Goal: Communication & Community: Share content

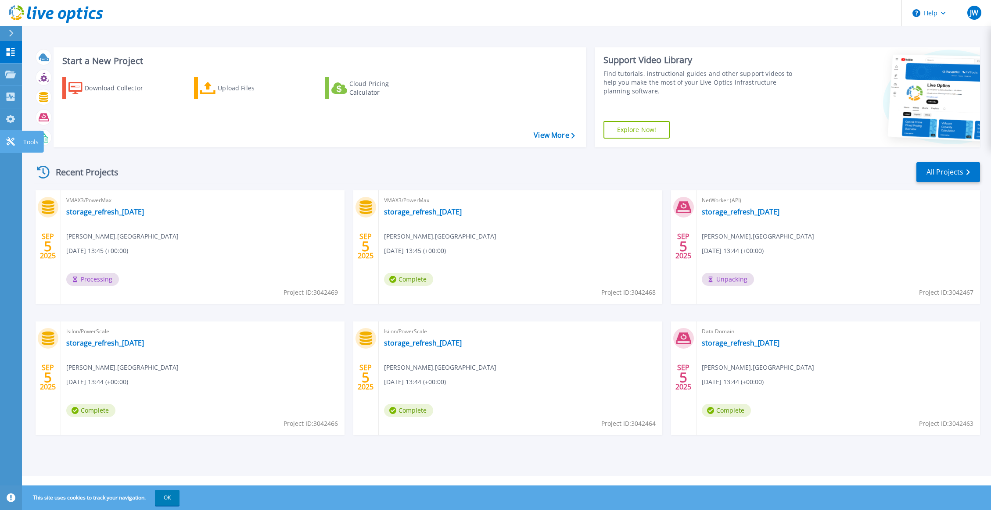
click at [13, 142] on icon at bounding box center [10, 141] width 11 height 8
click at [180, 258] on div "VMAX3/PowerMax storage_refresh_2025-09-05 John Wright , university of mancheste…" at bounding box center [202, 247] width 283 height 114
click at [941, 171] on link "All Projects" at bounding box center [948, 172] width 64 height 20
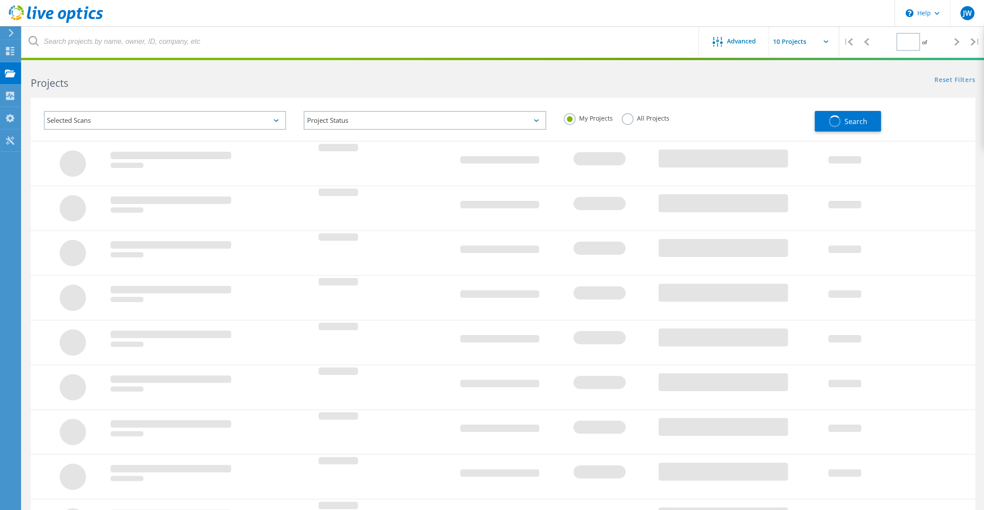
type input "1"
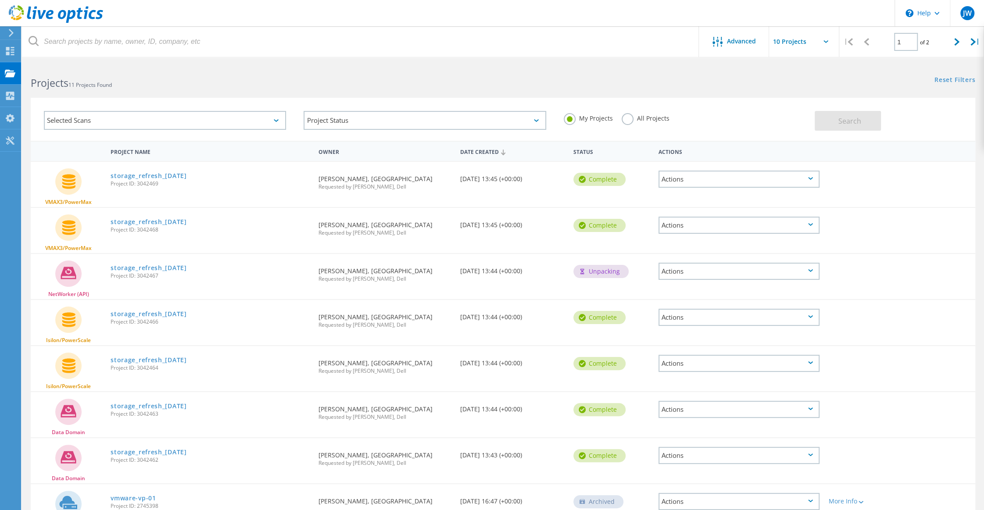
click at [812, 179] on icon at bounding box center [810, 178] width 5 height 3
click at [918, 178] on div "VMAX3/PowerMax storage_refresh_2025-09-05 Project ID: 3042469 Requested By John…" at bounding box center [503, 184] width 945 height 45
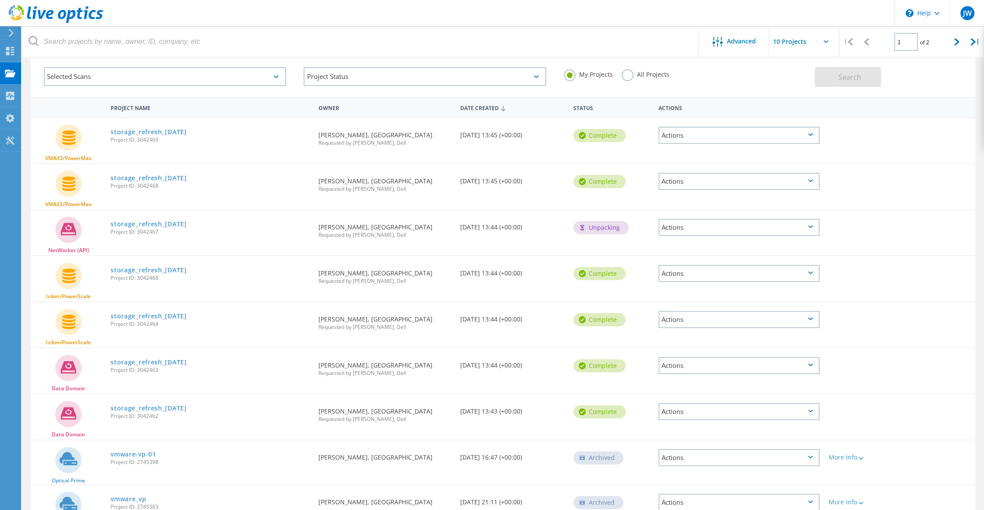
scroll to position [143, 0]
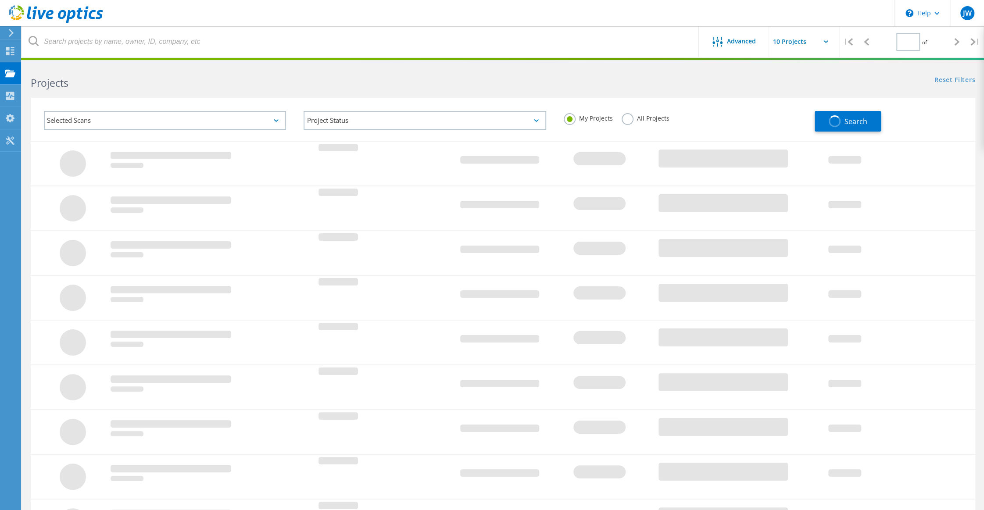
type input "1"
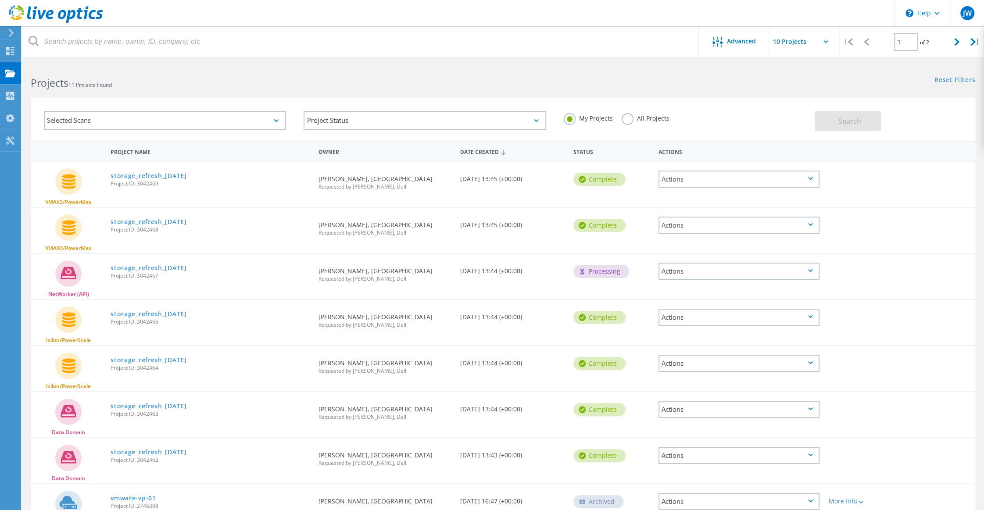
click at [812, 182] on div "Actions" at bounding box center [738, 179] width 161 height 17
click at [683, 187] on div "Share" at bounding box center [739, 186] width 160 height 14
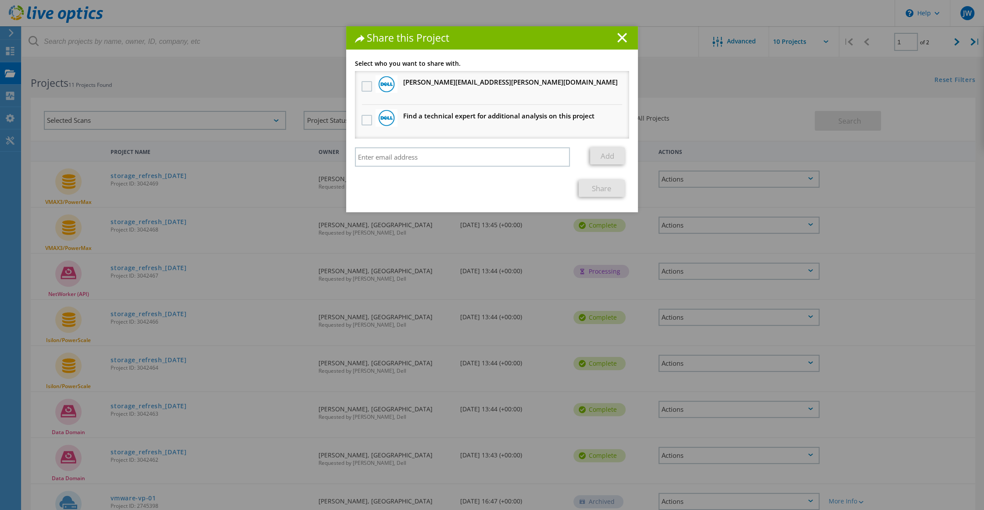
click at [361, 87] on label at bounding box center [367, 86] width 13 height 11
click at [0, 0] on input "checkbox" at bounding box center [0, 0] width 0 height 0
click at [596, 190] on link "Share" at bounding box center [602, 188] width 46 height 17
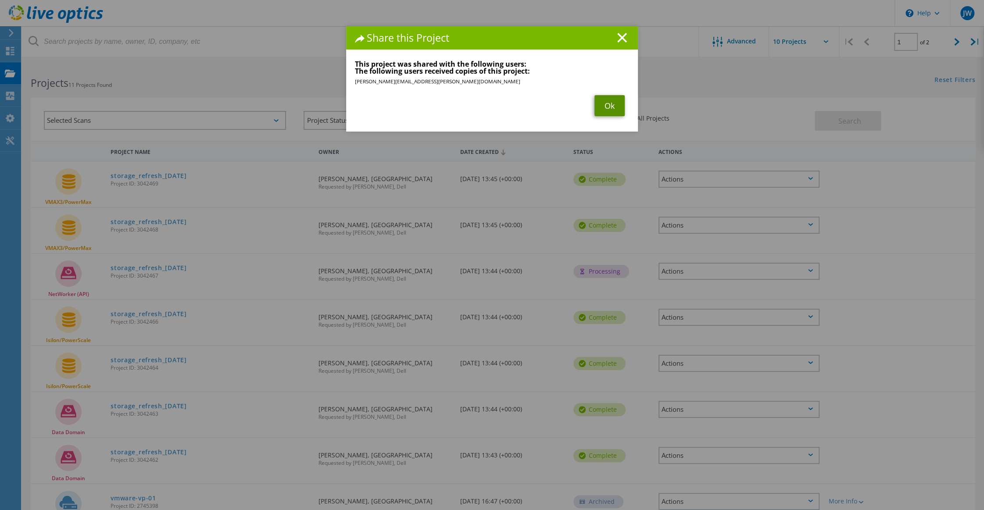
click at [607, 102] on link "Ok" at bounding box center [609, 105] width 30 height 21
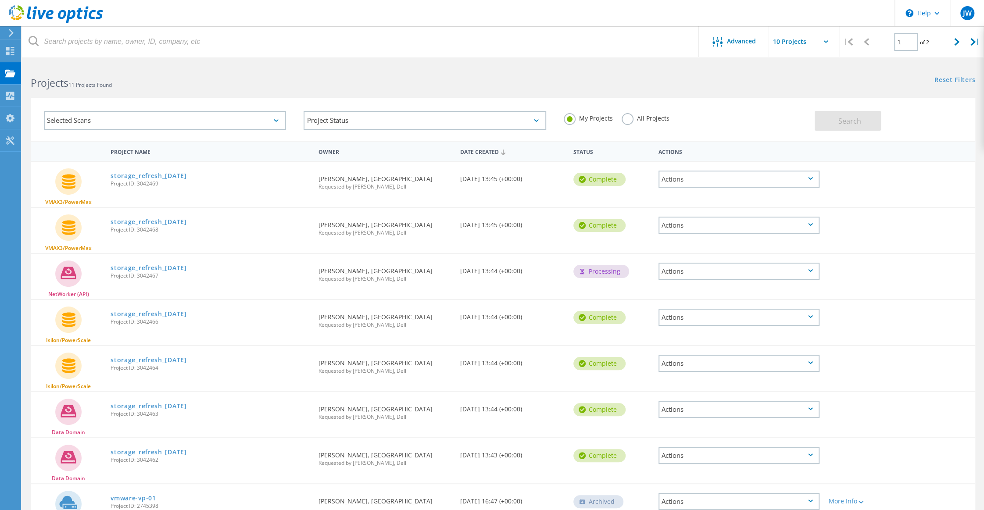
click at [810, 227] on div "Actions" at bounding box center [738, 225] width 161 height 17
click at [699, 232] on div "Share" at bounding box center [739, 232] width 160 height 14
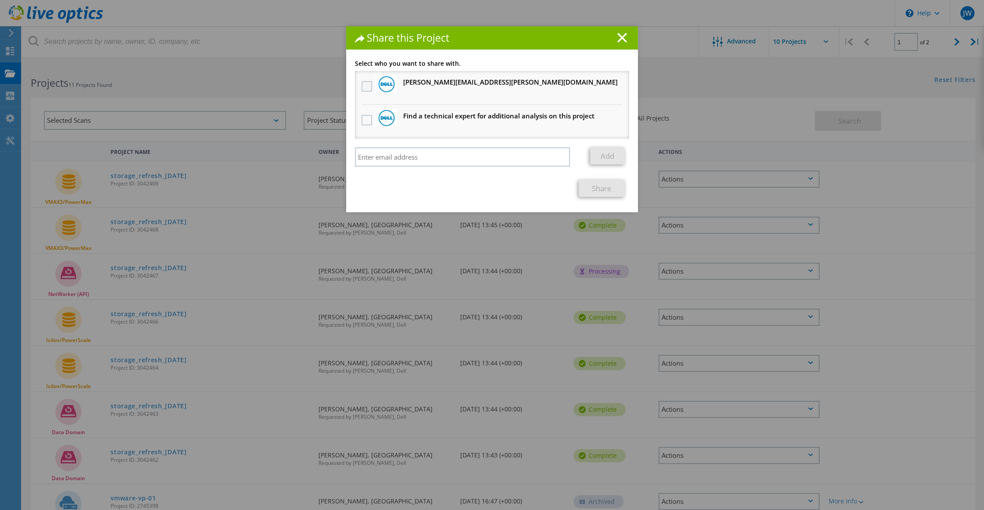
click at [361, 86] on label at bounding box center [367, 86] width 13 height 11
click at [0, 0] on input "checkbox" at bounding box center [0, 0] width 0 height 0
click at [608, 187] on link "Share" at bounding box center [602, 188] width 46 height 17
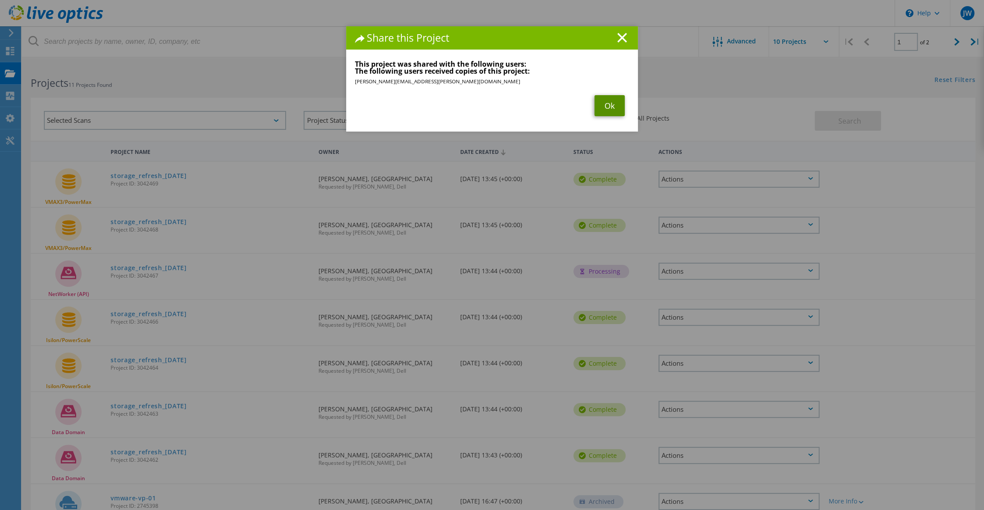
click at [612, 114] on link "Ok" at bounding box center [609, 105] width 30 height 21
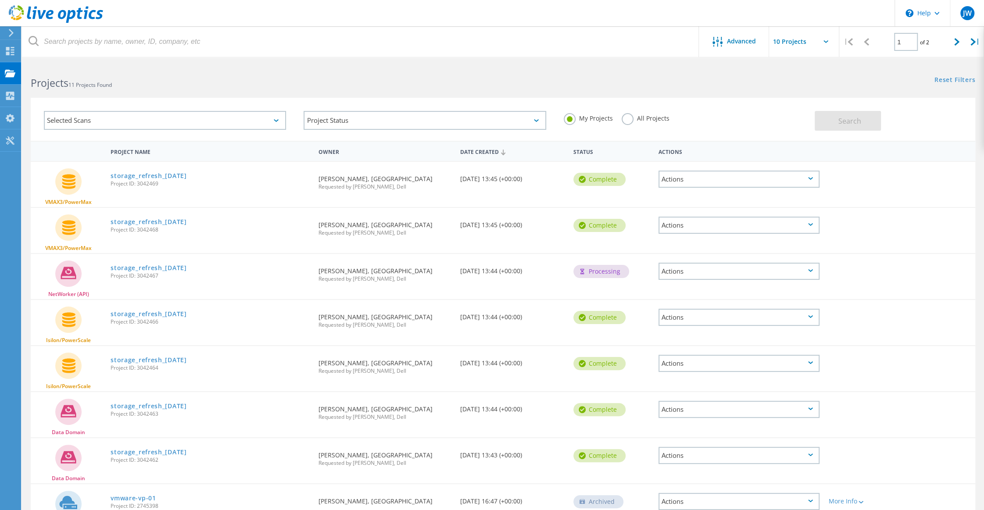
click at [812, 315] on div "Actions" at bounding box center [738, 317] width 161 height 17
click at [708, 334] on div "Share" at bounding box center [739, 331] width 160 height 14
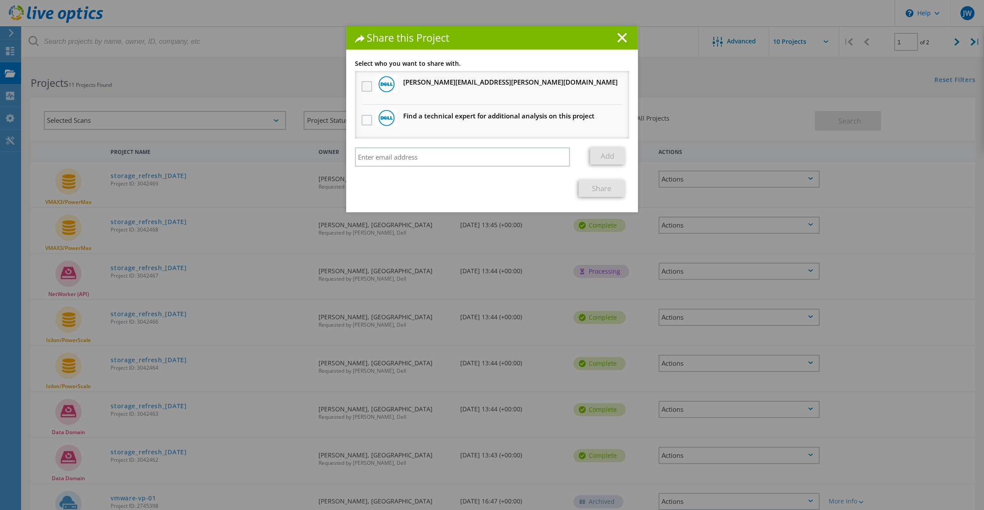
click at [361, 85] on label at bounding box center [367, 86] width 13 height 11
click at [0, 0] on input "checkbox" at bounding box center [0, 0] width 0 height 0
click at [605, 193] on link "Share" at bounding box center [602, 188] width 46 height 17
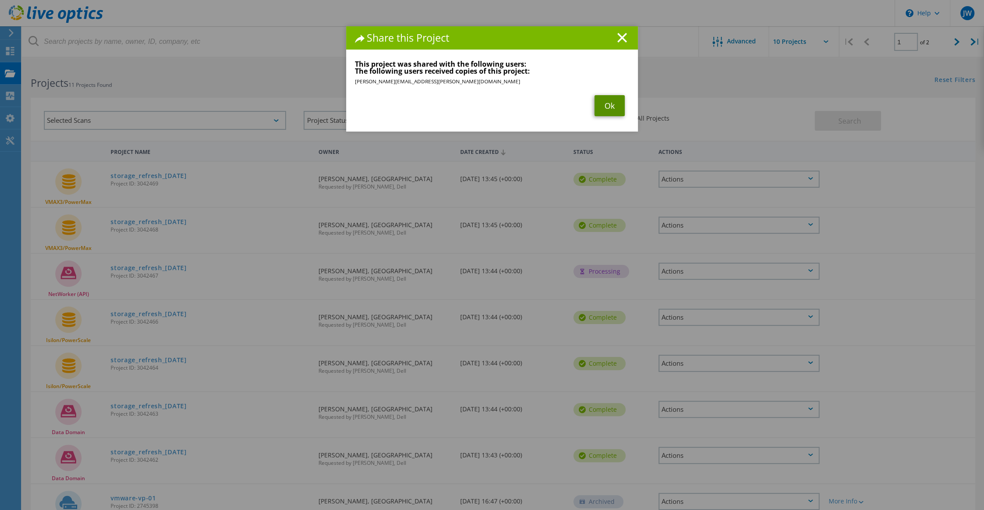
click at [603, 110] on link "Ok" at bounding box center [609, 105] width 30 height 21
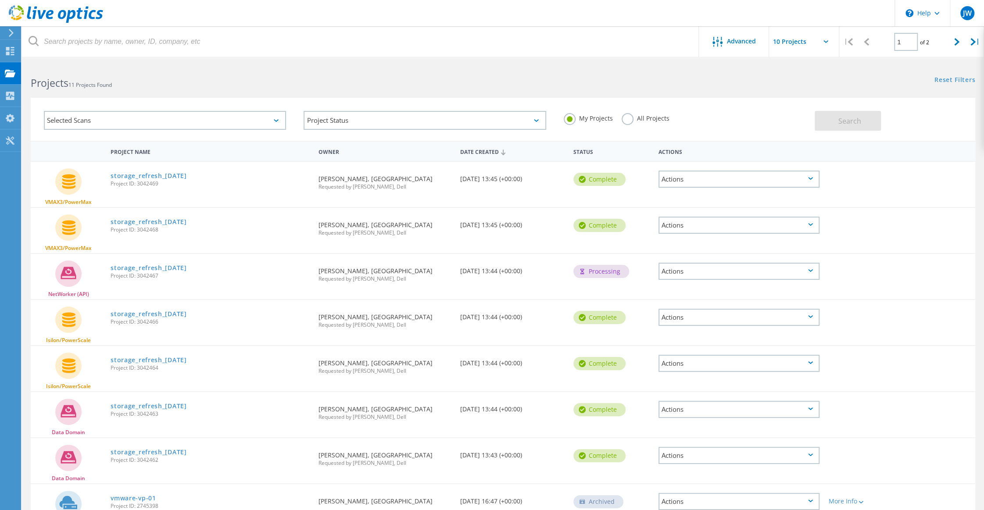
click at [740, 364] on div "Actions" at bounding box center [738, 363] width 161 height 17
click at [690, 378] on div "Share" at bounding box center [739, 377] width 160 height 14
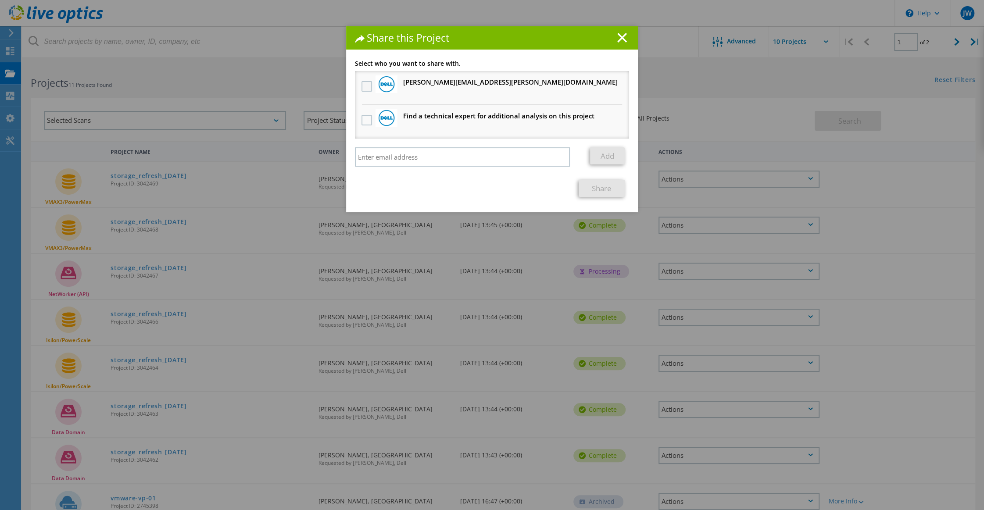
click at [365, 85] on label at bounding box center [367, 86] width 13 height 11
click at [0, 0] on input "checkbox" at bounding box center [0, 0] width 0 height 0
click at [605, 190] on link "Share" at bounding box center [602, 188] width 46 height 17
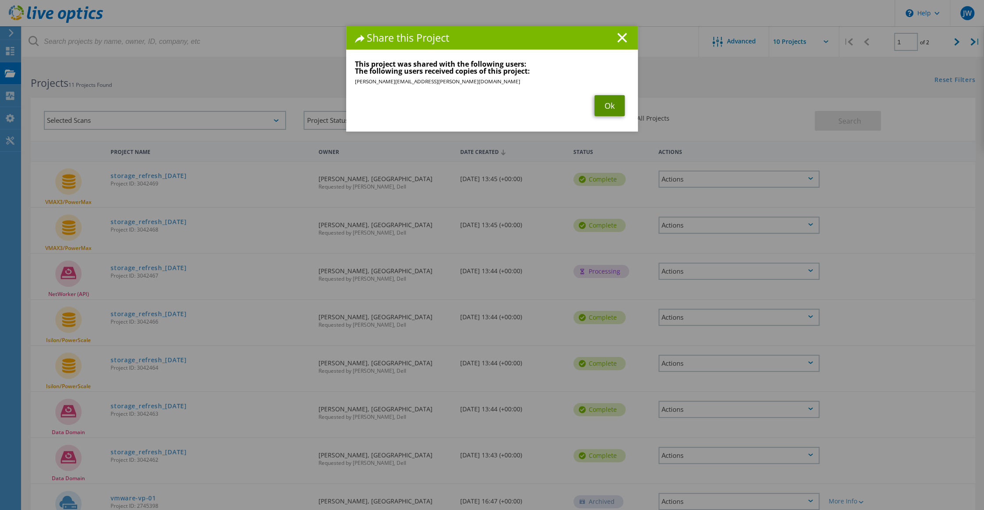
click at [604, 108] on link "Ok" at bounding box center [609, 105] width 30 height 21
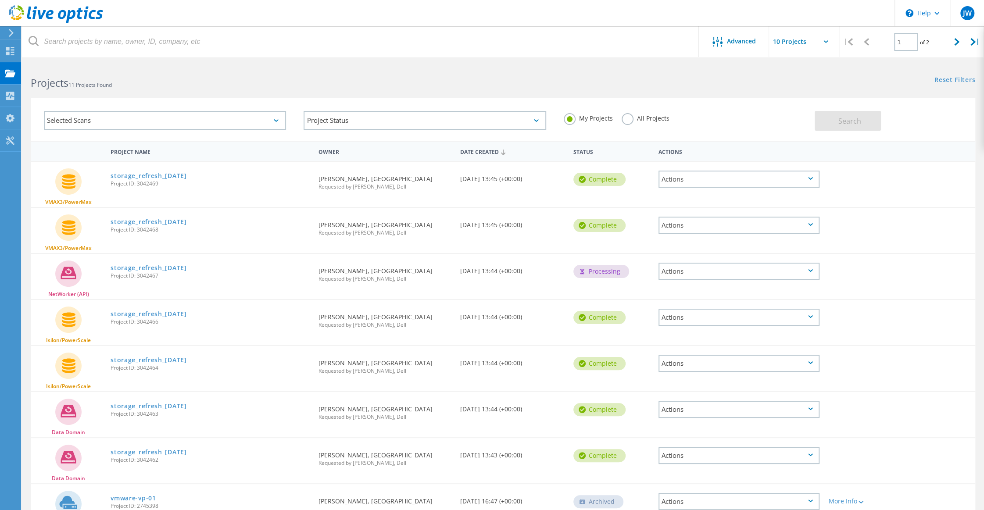
click at [812, 411] on div "Actions" at bounding box center [738, 409] width 161 height 17
click at [694, 422] on div "Share" at bounding box center [739, 423] width 160 height 14
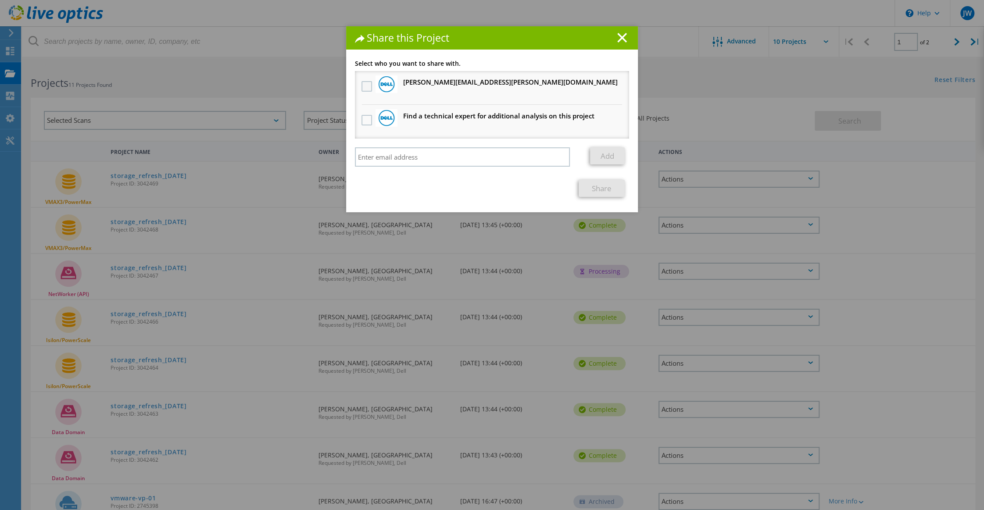
click at [361, 86] on label at bounding box center [367, 86] width 13 height 11
click at [0, 0] on input "checkbox" at bounding box center [0, 0] width 0 height 0
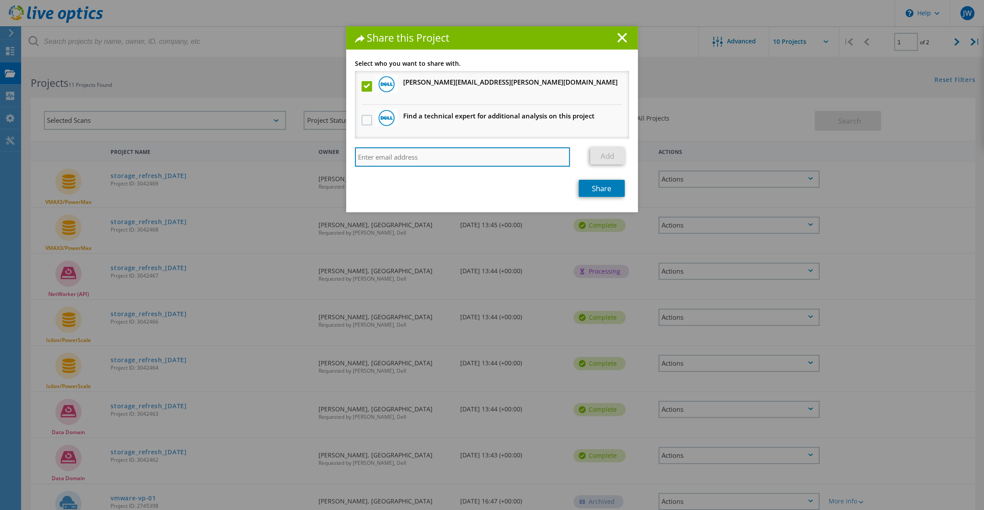
click at [384, 160] on input "search" at bounding box center [462, 156] width 215 height 19
paste input "101954"
type input "1"
paste input "stephen.mcdonald@dell.com"
type input "stephen.mcdonald@dell.com"
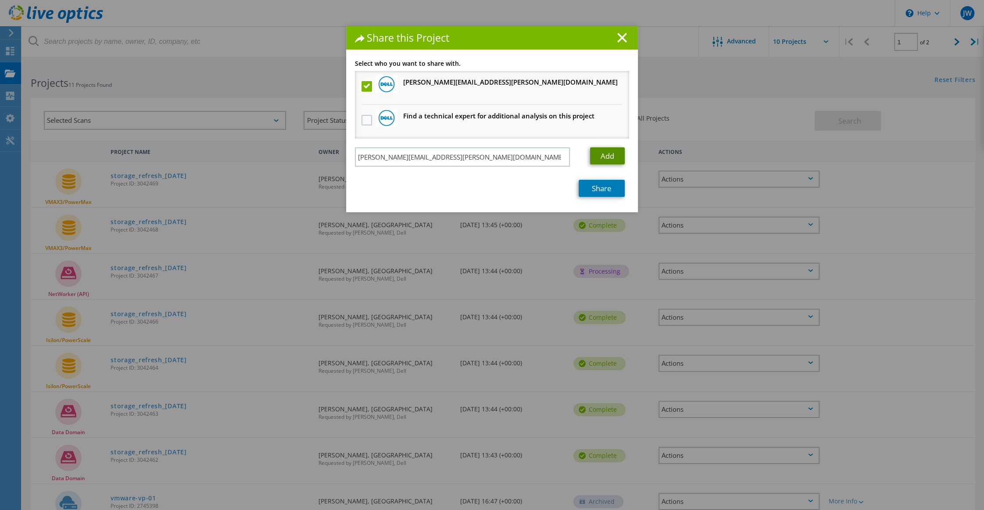
click at [602, 154] on link "Add" at bounding box center [607, 155] width 35 height 17
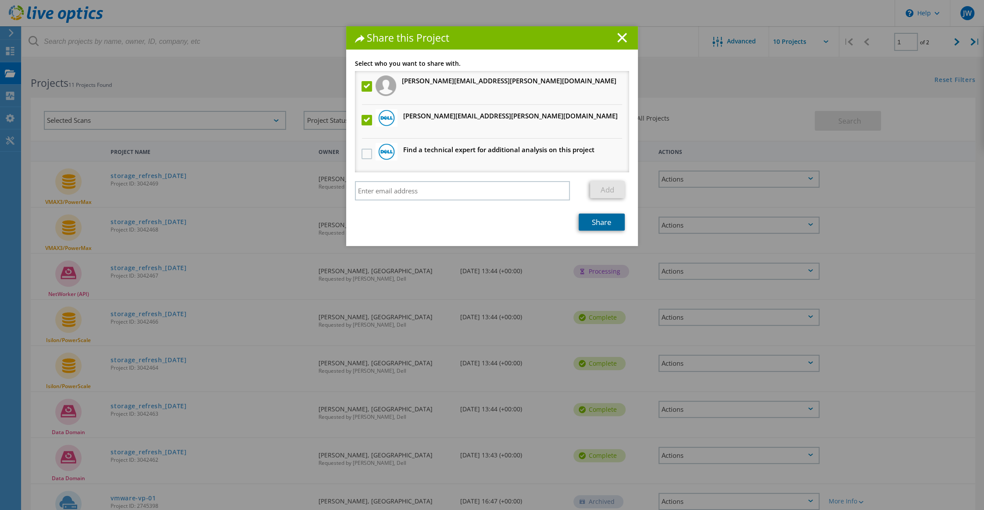
click at [595, 224] on link "Share" at bounding box center [602, 222] width 46 height 17
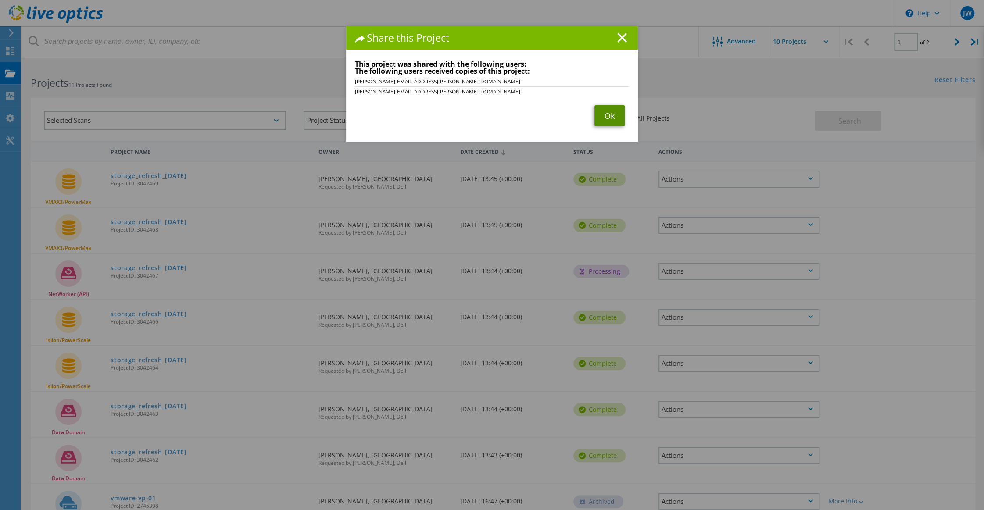
click at [605, 121] on link "Ok" at bounding box center [609, 115] width 30 height 21
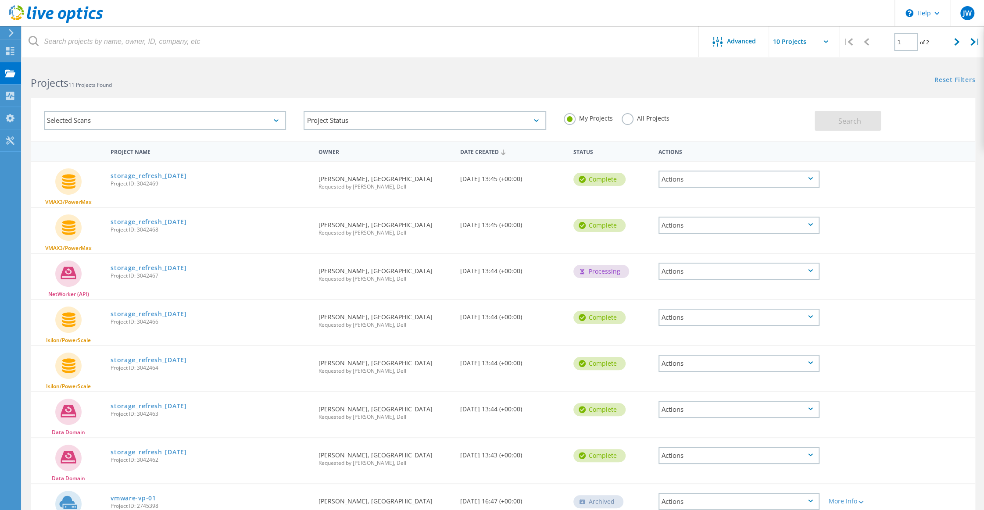
click at [812, 455] on icon at bounding box center [810, 455] width 5 height 3
click at [696, 471] on div "Share" at bounding box center [739, 469] width 160 height 14
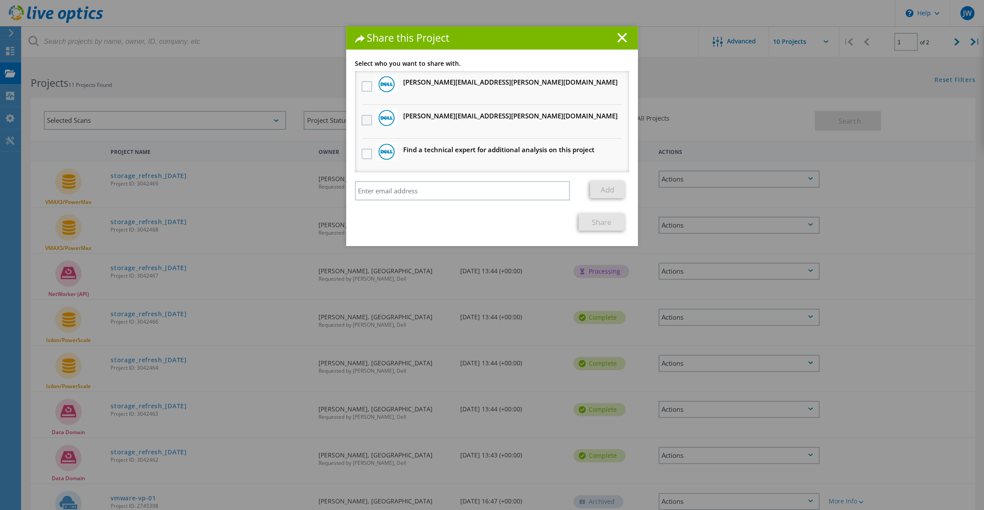
click at [362, 122] on label at bounding box center [367, 120] width 13 height 11
click at [0, 0] on input "checkbox" at bounding box center [0, 0] width 0 height 0
click at [365, 87] on label at bounding box center [367, 86] width 13 height 11
click at [0, 0] on input "checkbox" at bounding box center [0, 0] width 0 height 0
click at [594, 224] on link "Share" at bounding box center [602, 222] width 46 height 17
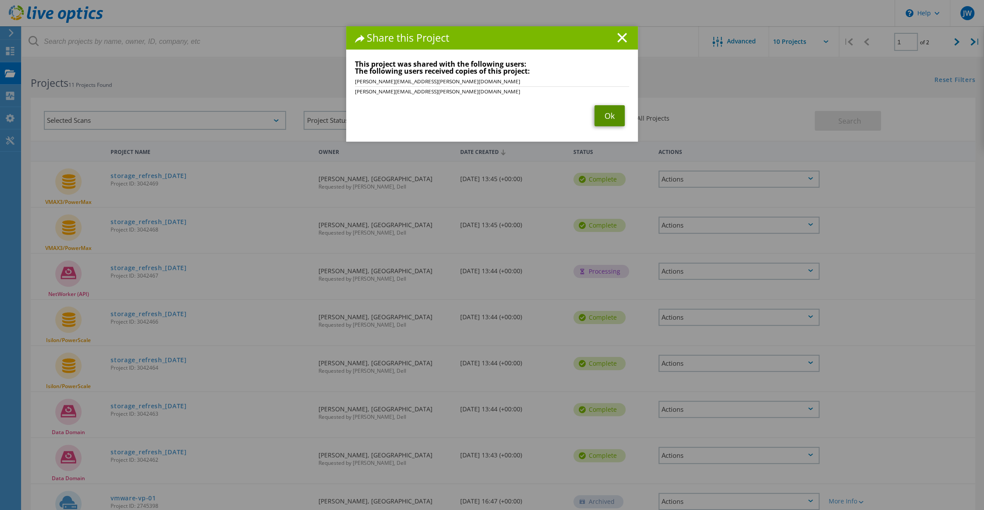
click at [600, 118] on link "Ok" at bounding box center [609, 115] width 30 height 21
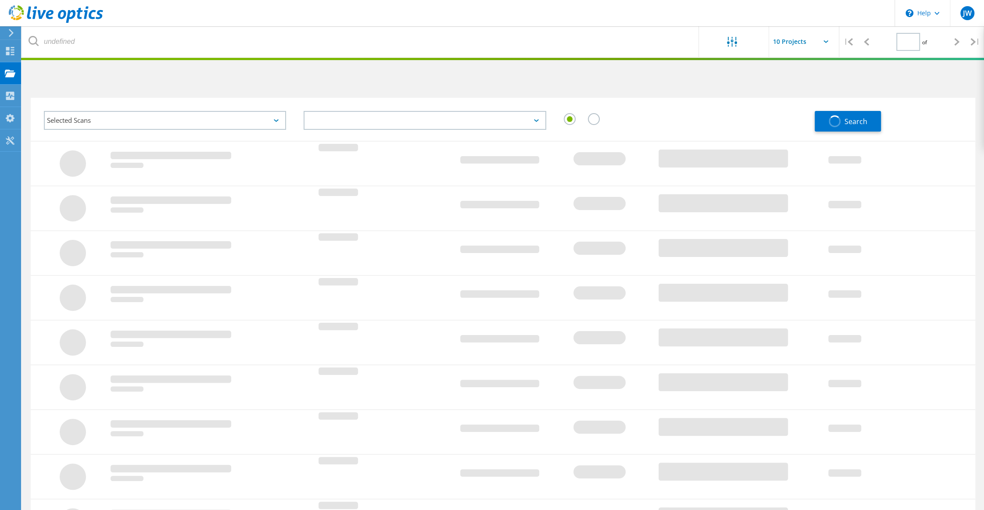
type input "1"
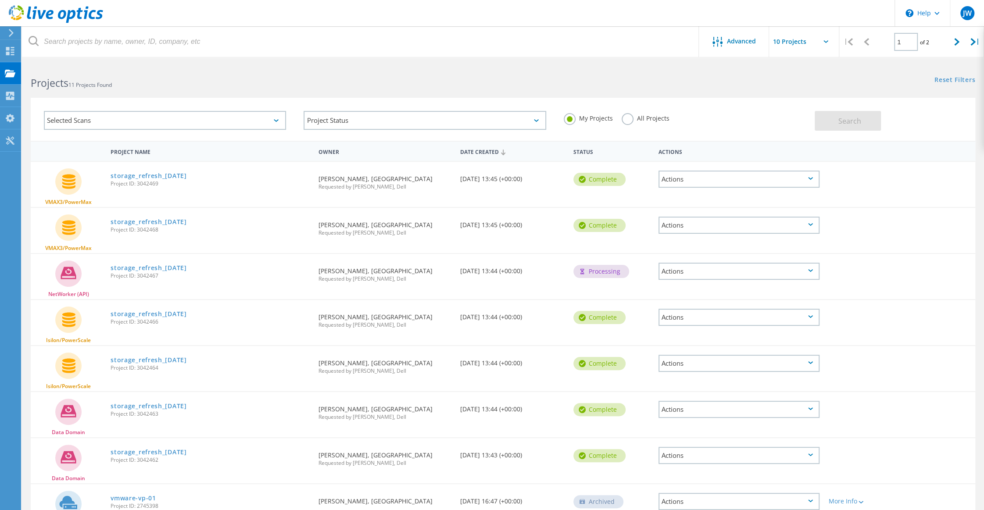
click at [812, 272] on icon at bounding box center [810, 270] width 5 height 3
click at [680, 280] on div "Share" at bounding box center [739, 279] width 160 height 14
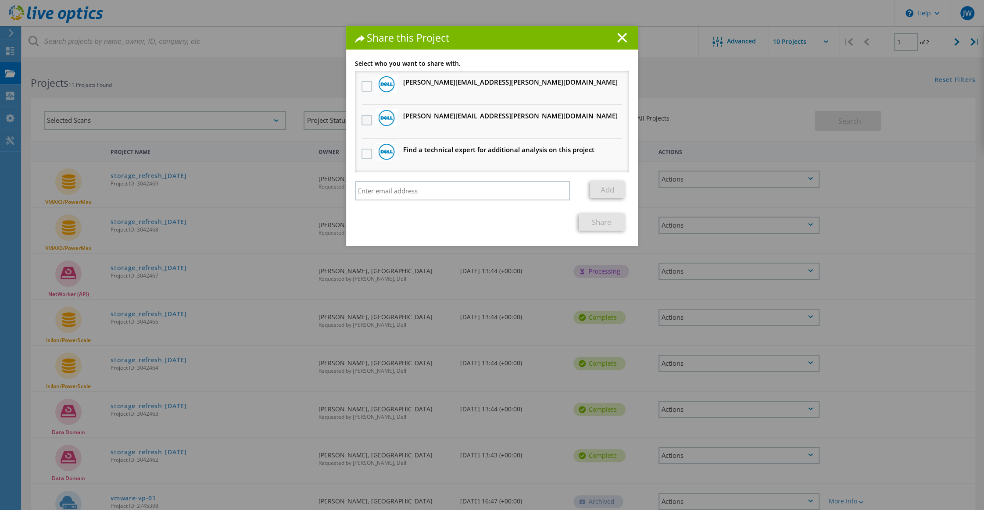
click at [361, 122] on label at bounding box center [367, 120] width 13 height 11
click at [0, 0] on input "checkbox" at bounding box center [0, 0] width 0 height 0
click at [361, 88] on label at bounding box center [367, 86] width 13 height 11
click at [0, 0] on input "checkbox" at bounding box center [0, 0] width 0 height 0
click at [595, 225] on link "Share" at bounding box center [602, 222] width 46 height 17
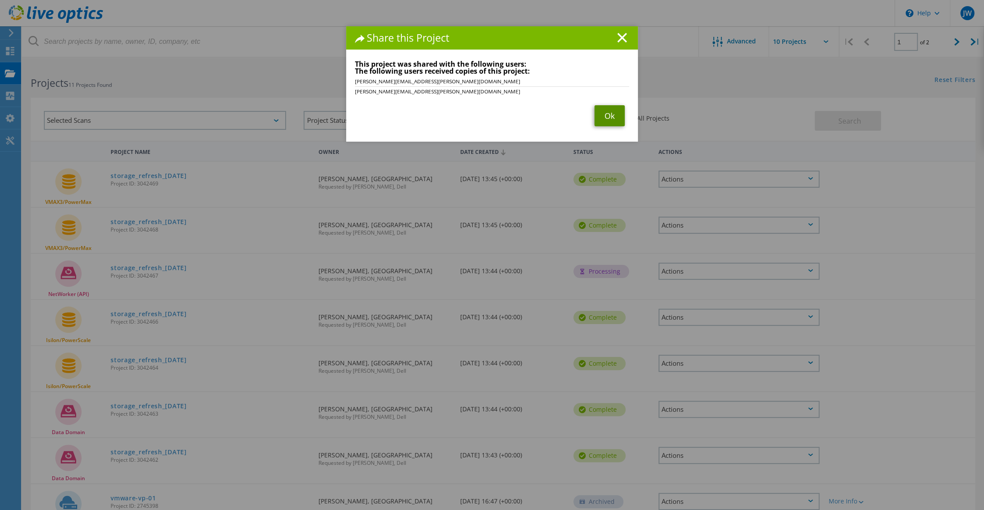
click at [606, 114] on link "Ok" at bounding box center [609, 115] width 30 height 21
